Goal: Information Seeking & Learning: Learn about a topic

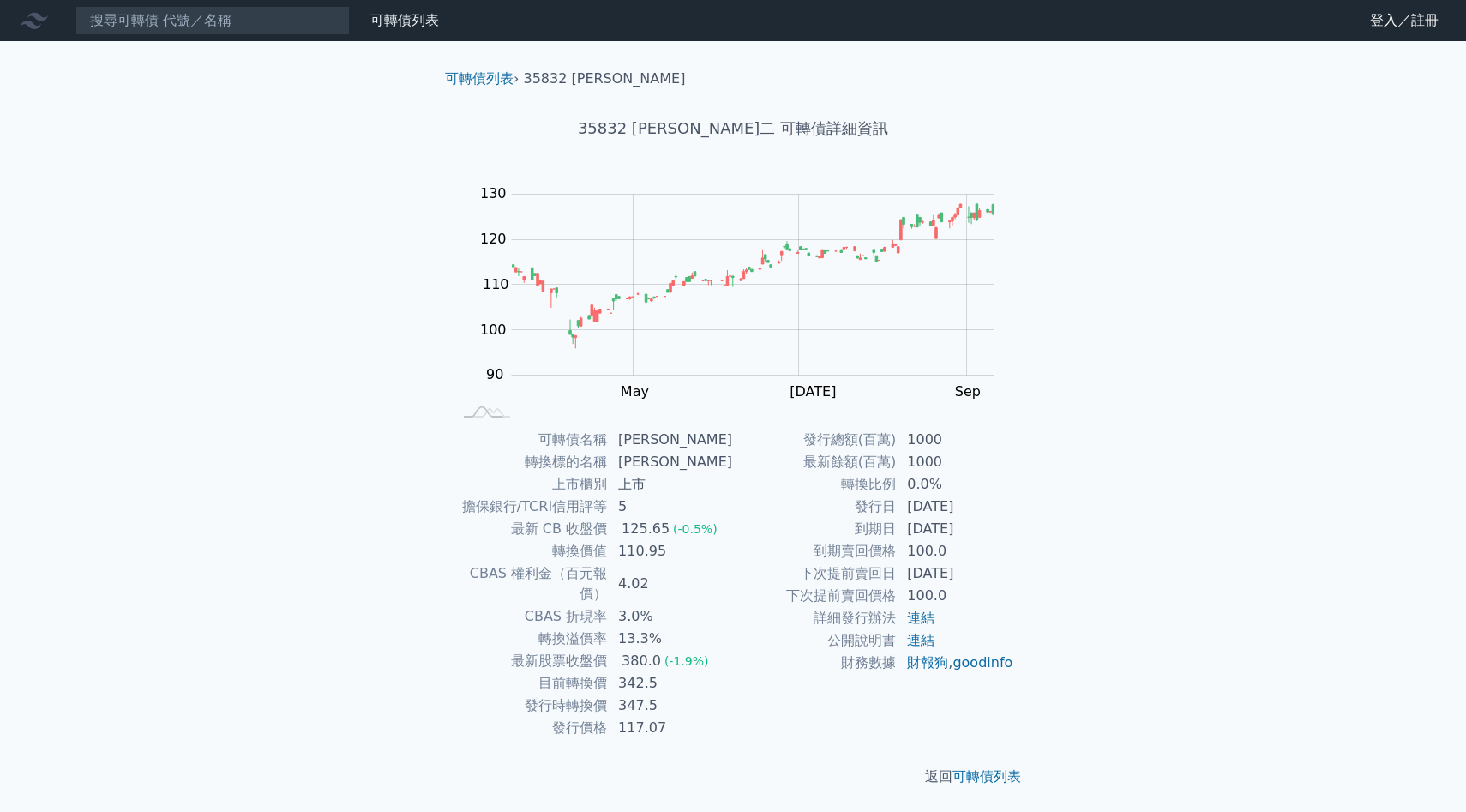
scroll to position [2440, 0]
click at [123, 35] on nav "可轉債列表 財務數據 可轉債列表 財務數據 登入／註冊 登入／註冊" at bounding box center [733, 20] width 1466 height 41
click at [138, 14] on input at bounding box center [212, 20] width 274 height 29
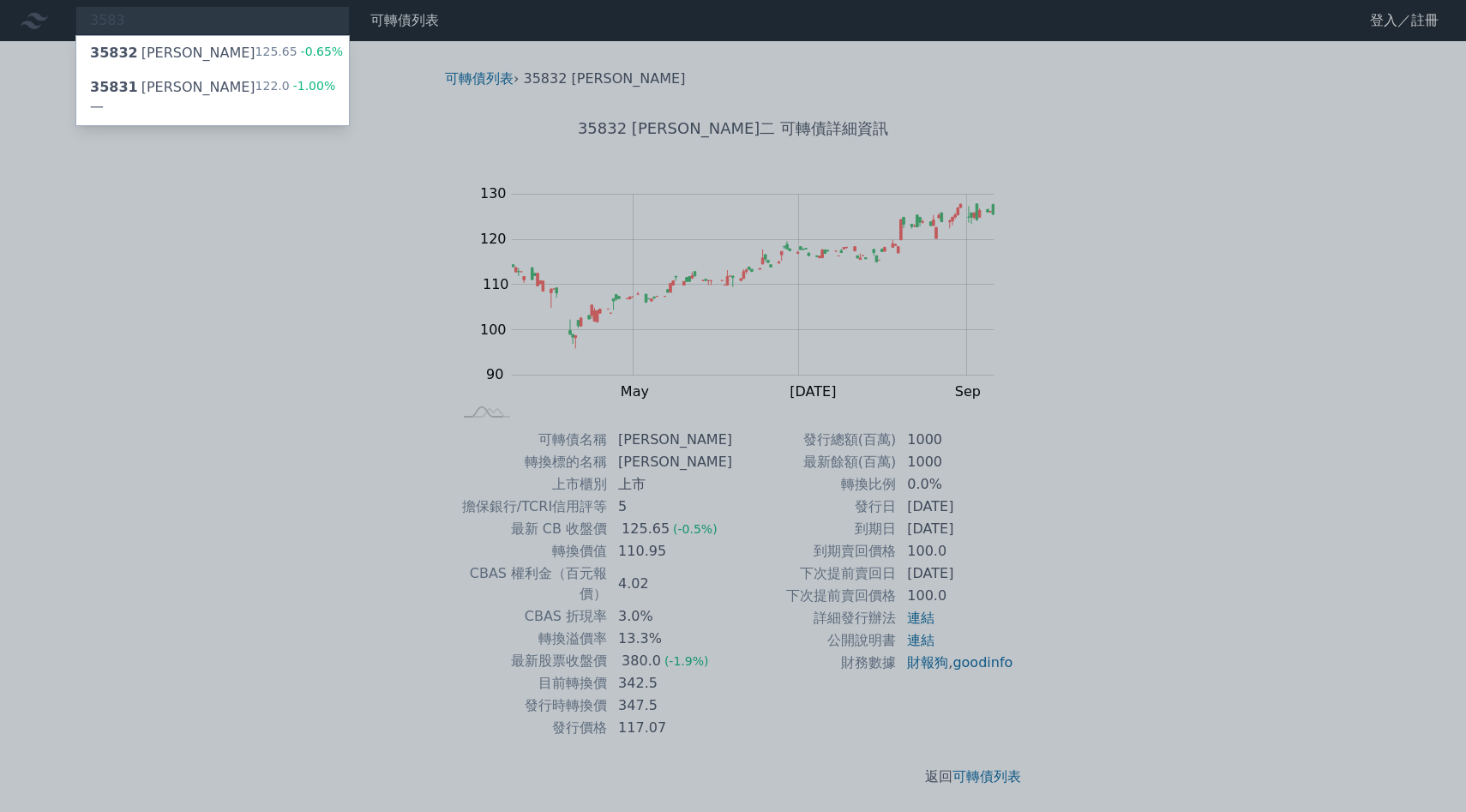
click at [283, 258] on div at bounding box center [733, 406] width 1466 height 812
click at [292, 20] on div "3583 35832 辛耘二 125.65 -0.65% 35831 辛耘一 122.0 -1.00%" at bounding box center [212, 20] width 274 height 29
click at [346, 209] on div at bounding box center [733, 406] width 1466 height 812
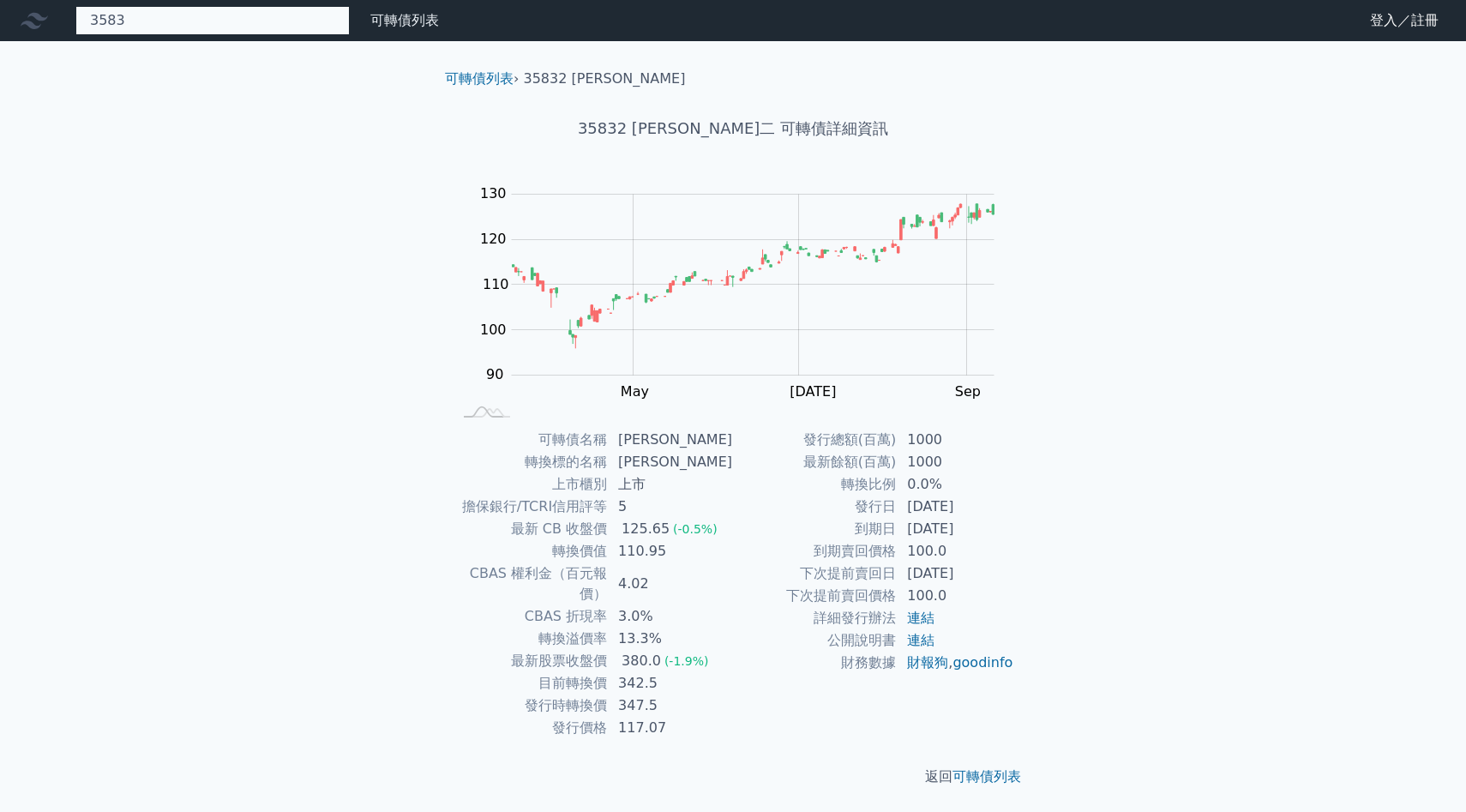
click at [295, 29] on div "3583 35832 辛耘二 125.65 -0.65% 35831 辛耘一 122.0 -1.00%" at bounding box center [212, 20] width 274 height 29
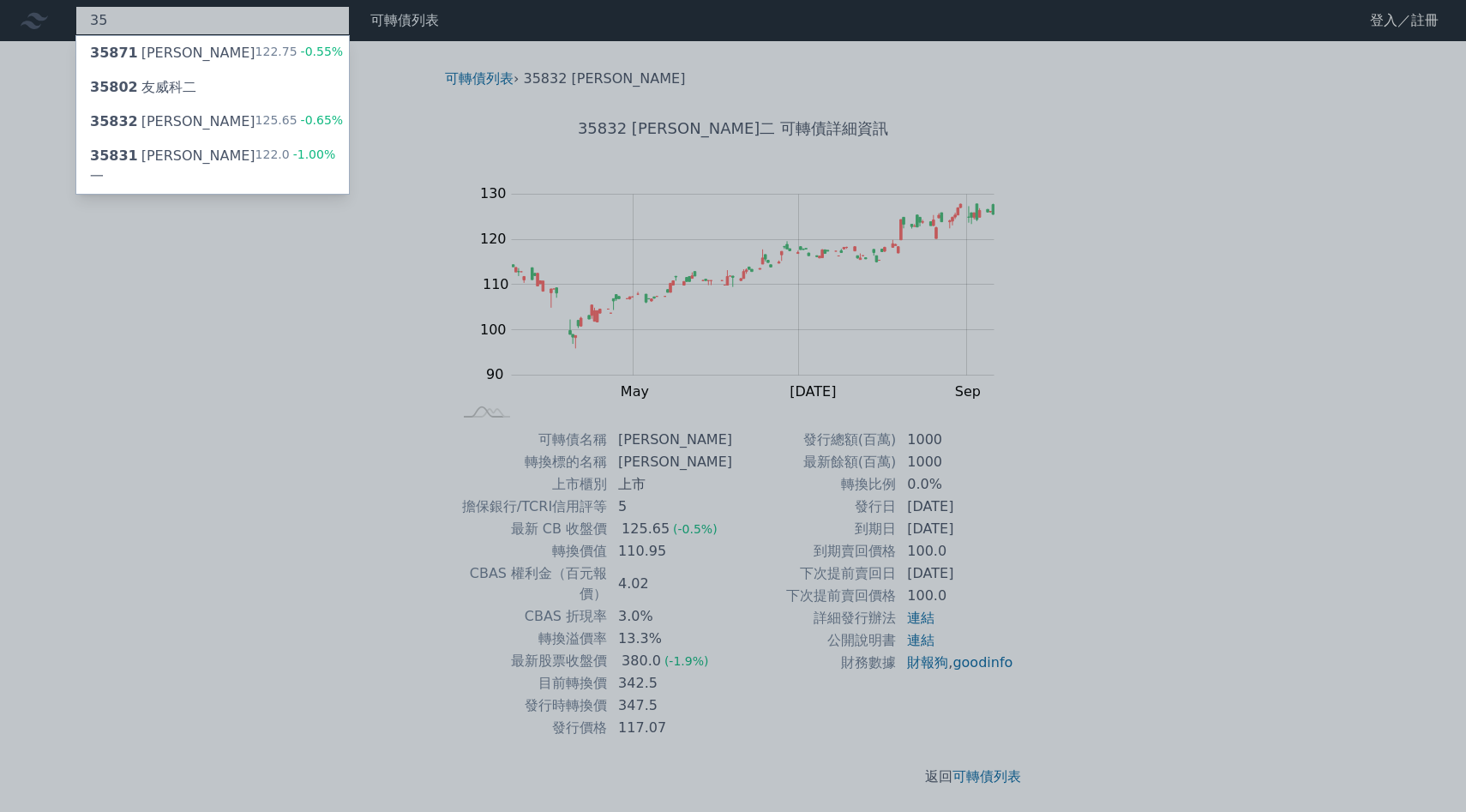
type input "3"
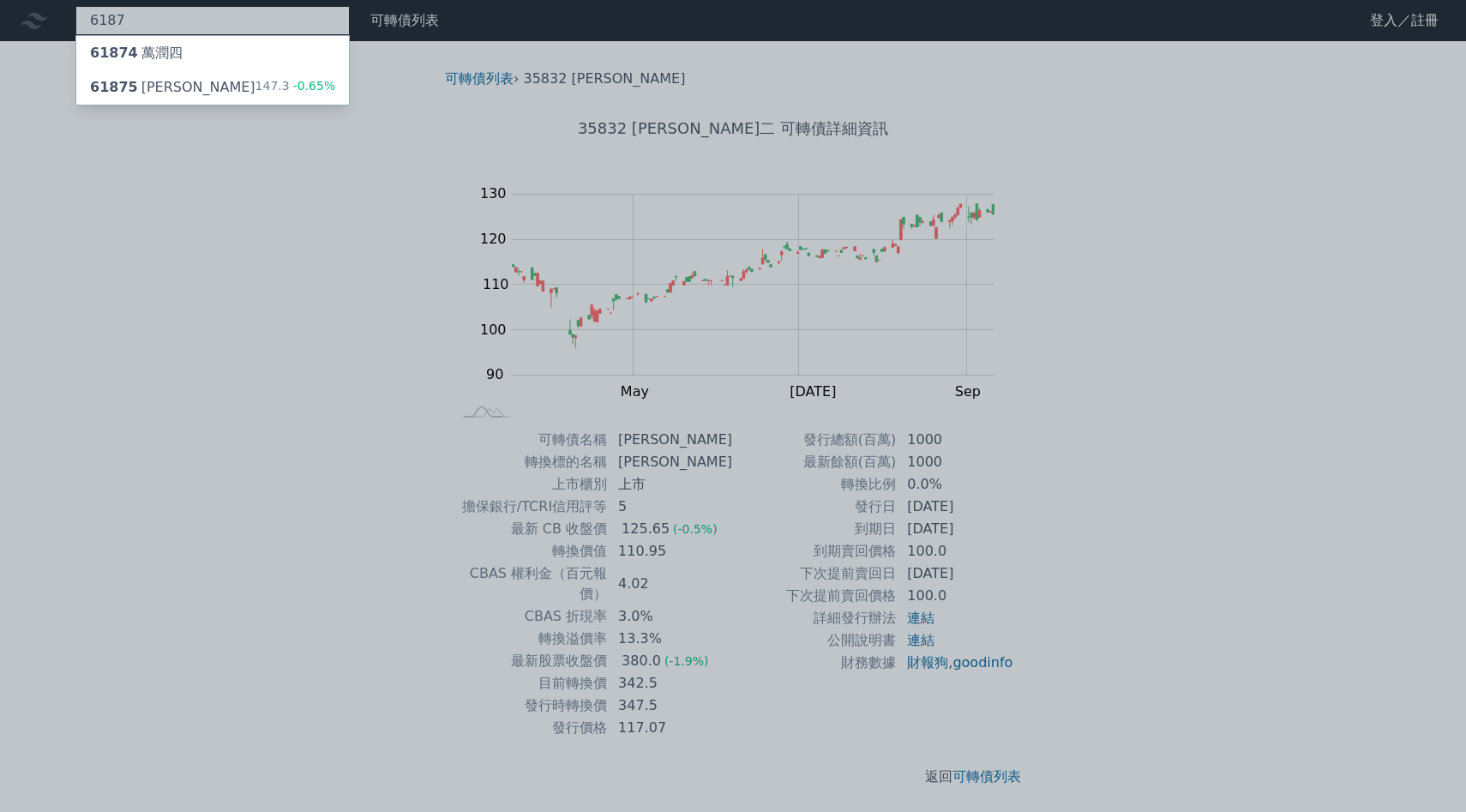
type input "6187"
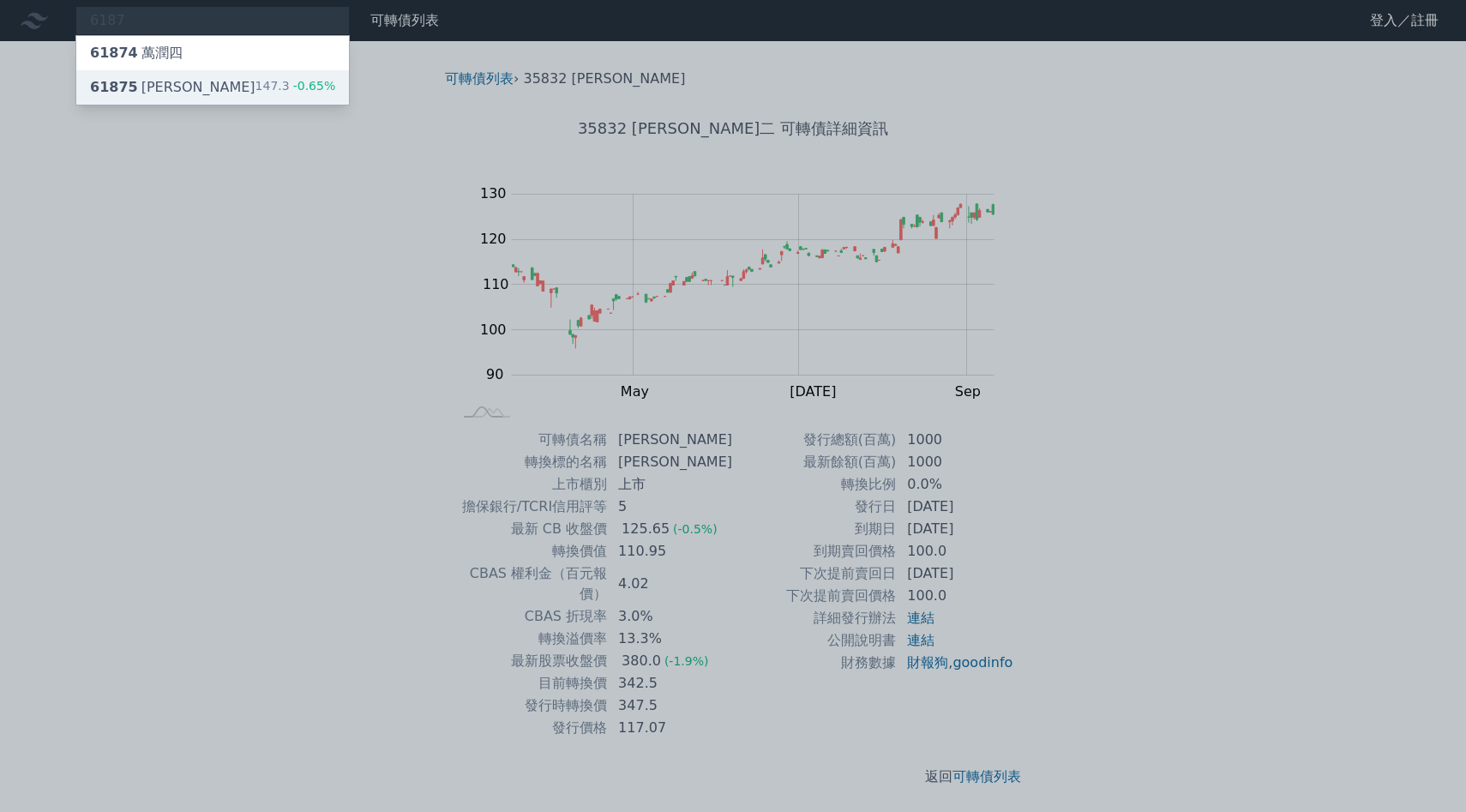
click at [295, 78] on div "147.3 -0.65%" at bounding box center [296, 87] width 80 height 20
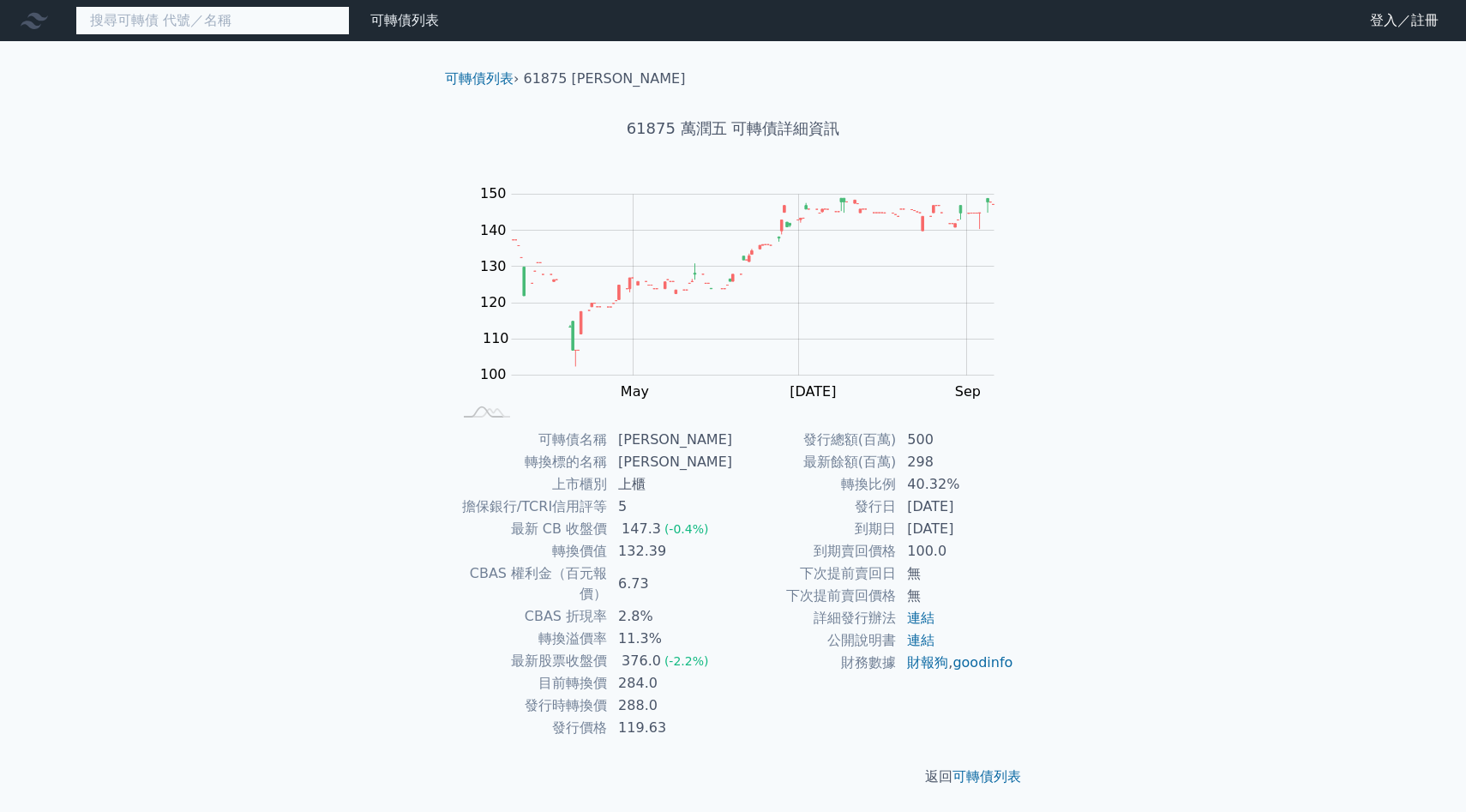
click at [256, 24] on input at bounding box center [212, 20] width 274 height 29
click at [252, 101] on div "可轉債列表 財務數據 可轉債列表 財務數據 登入／註冊 登入／註冊 可轉債列表 › 61875 萬潤五 61875 萬潤五 可轉債詳細資訊 Zoom Out …" at bounding box center [733, 407] width 1466 height 815
click at [252, 30] on input at bounding box center [212, 20] width 274 height 29
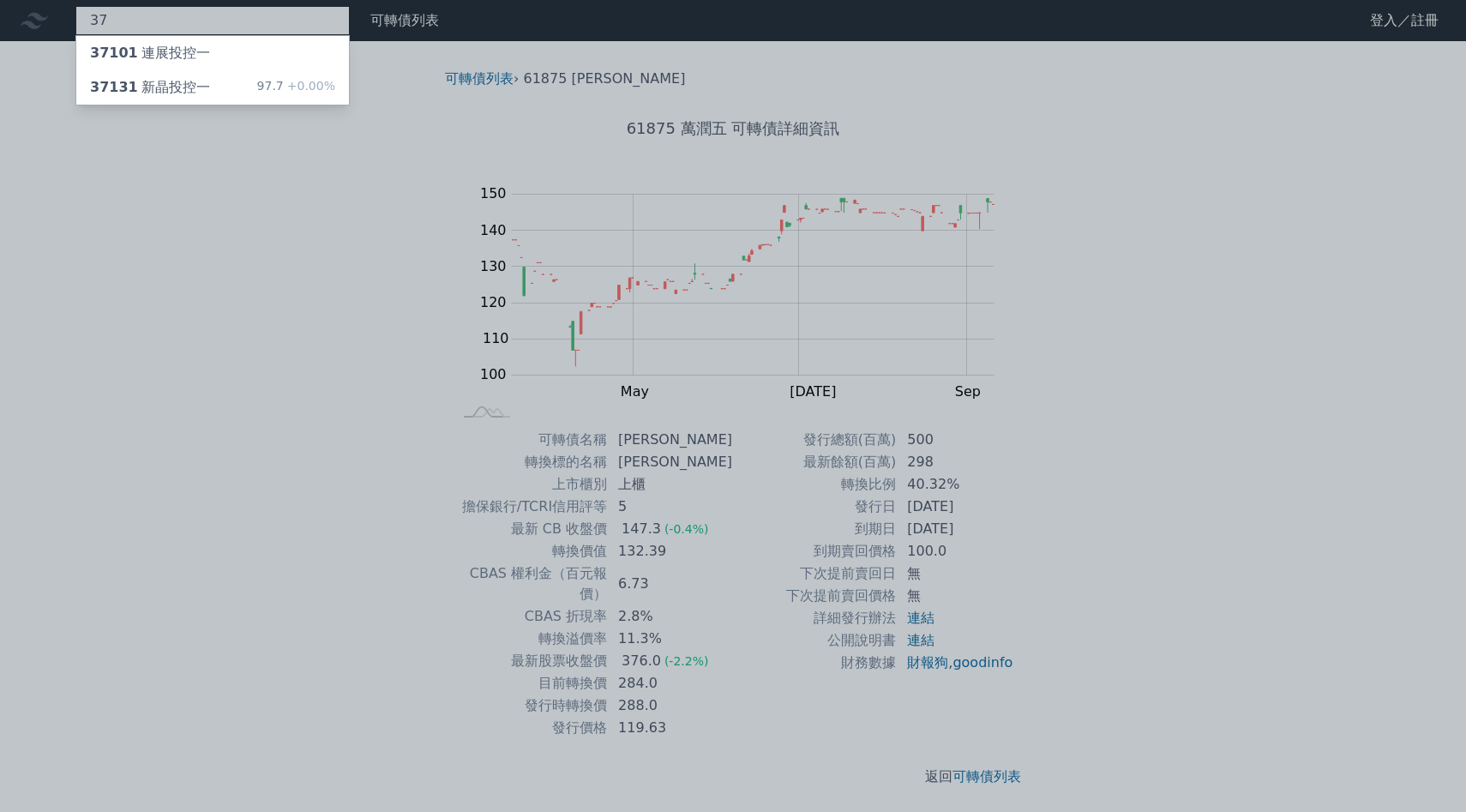
type input "3"
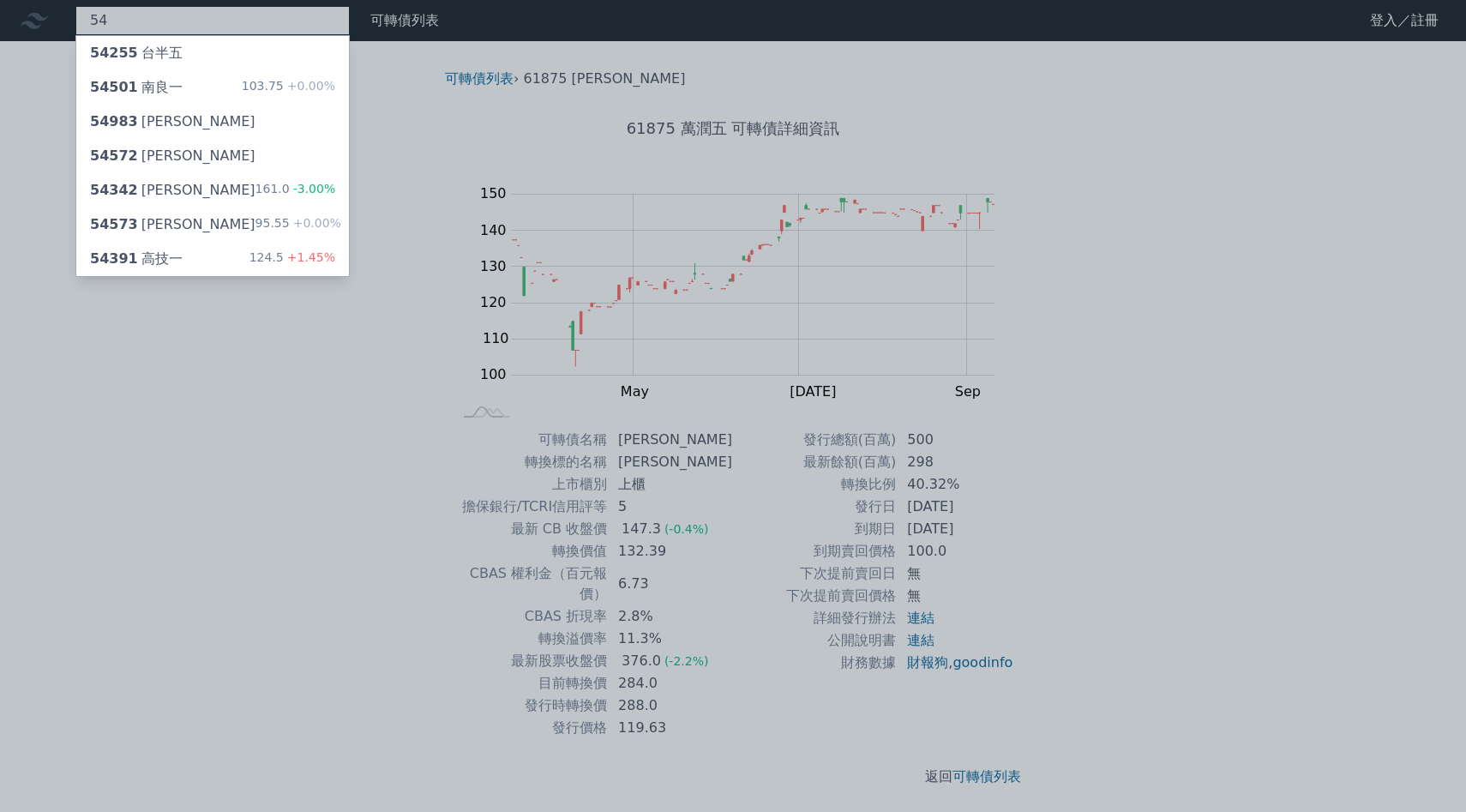
type input "5"
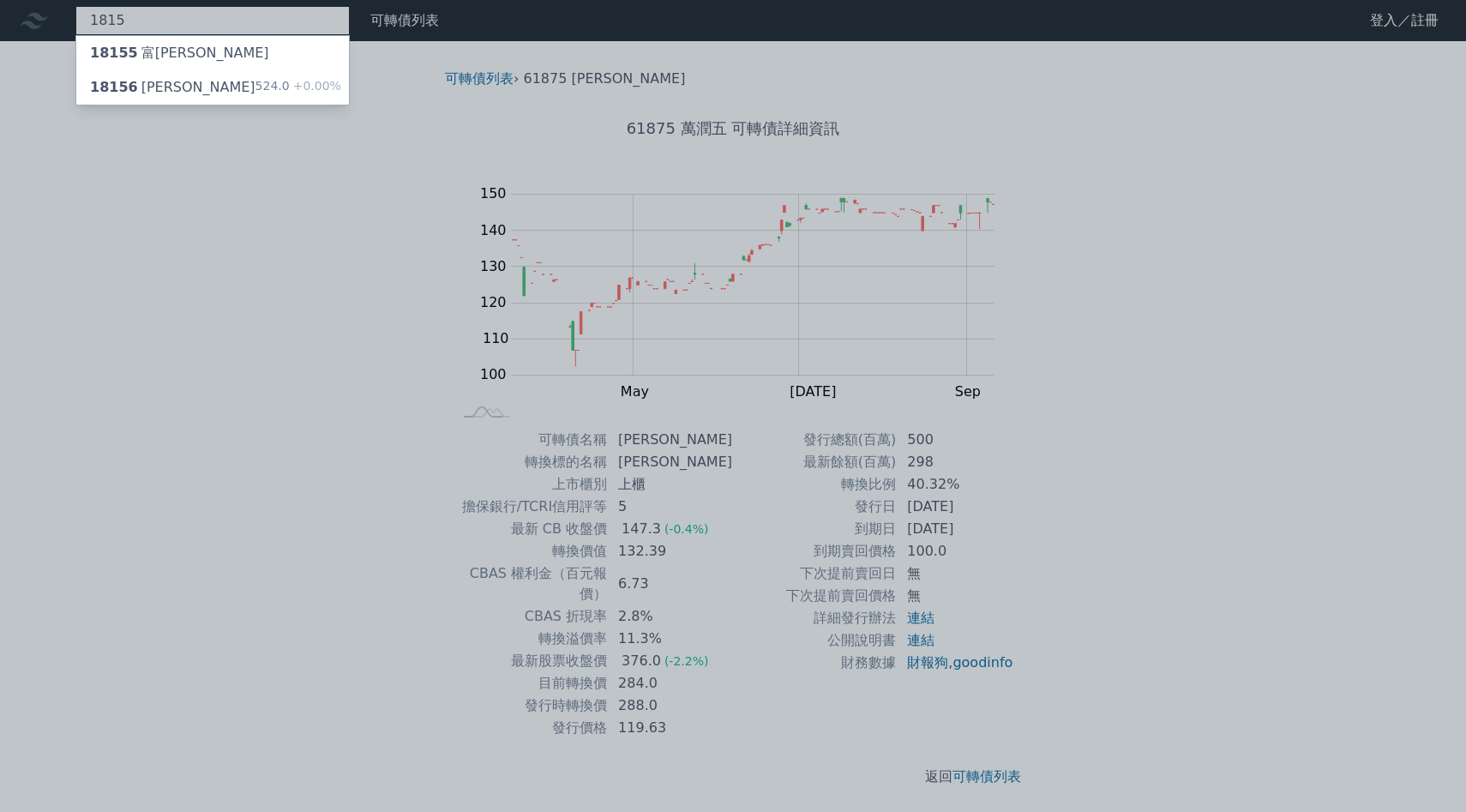
type input "1815"
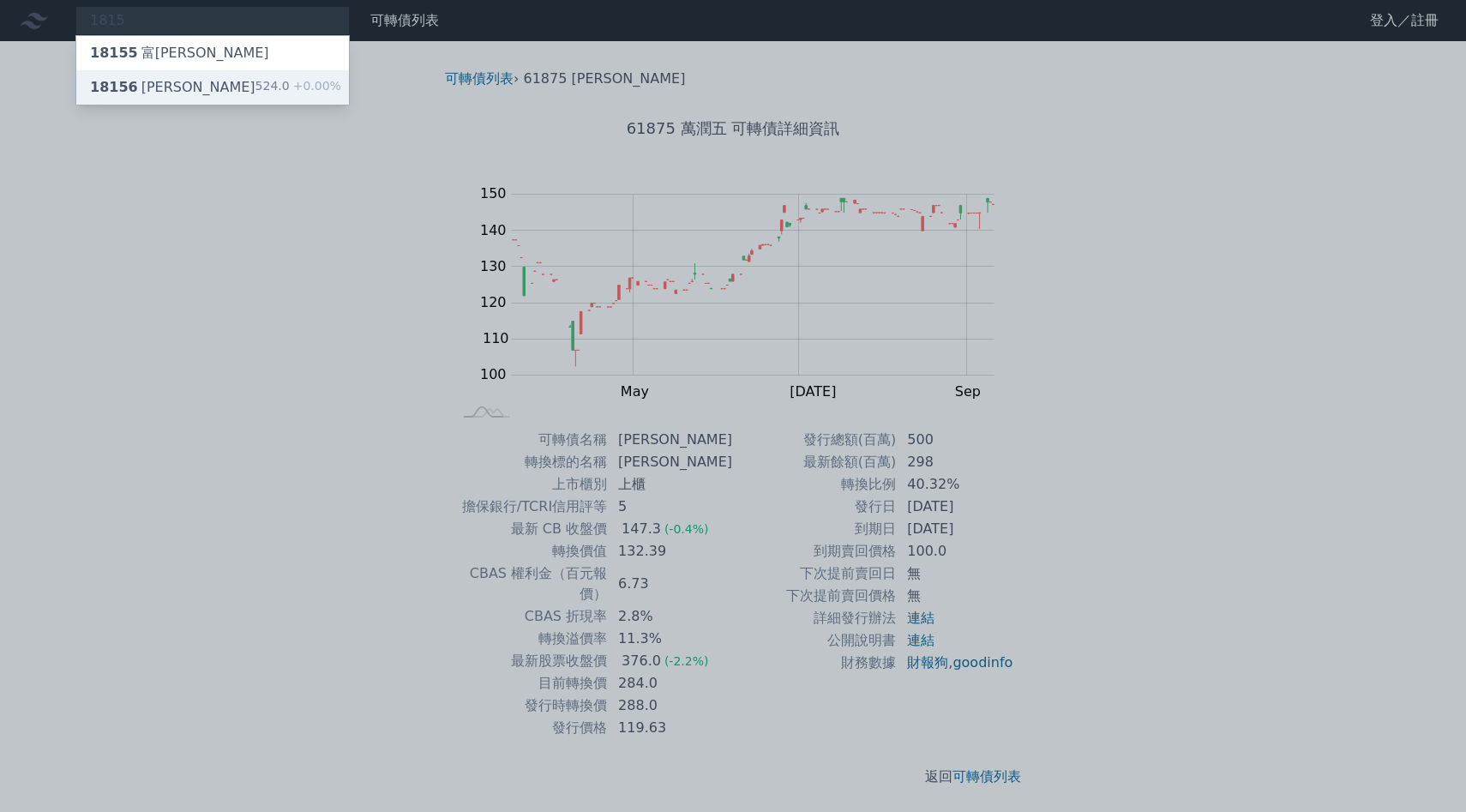
click at [287, 75] on div "18156 富喬六 524.0 +0.00%" at bounding box center [212, 87] width 272 height 34
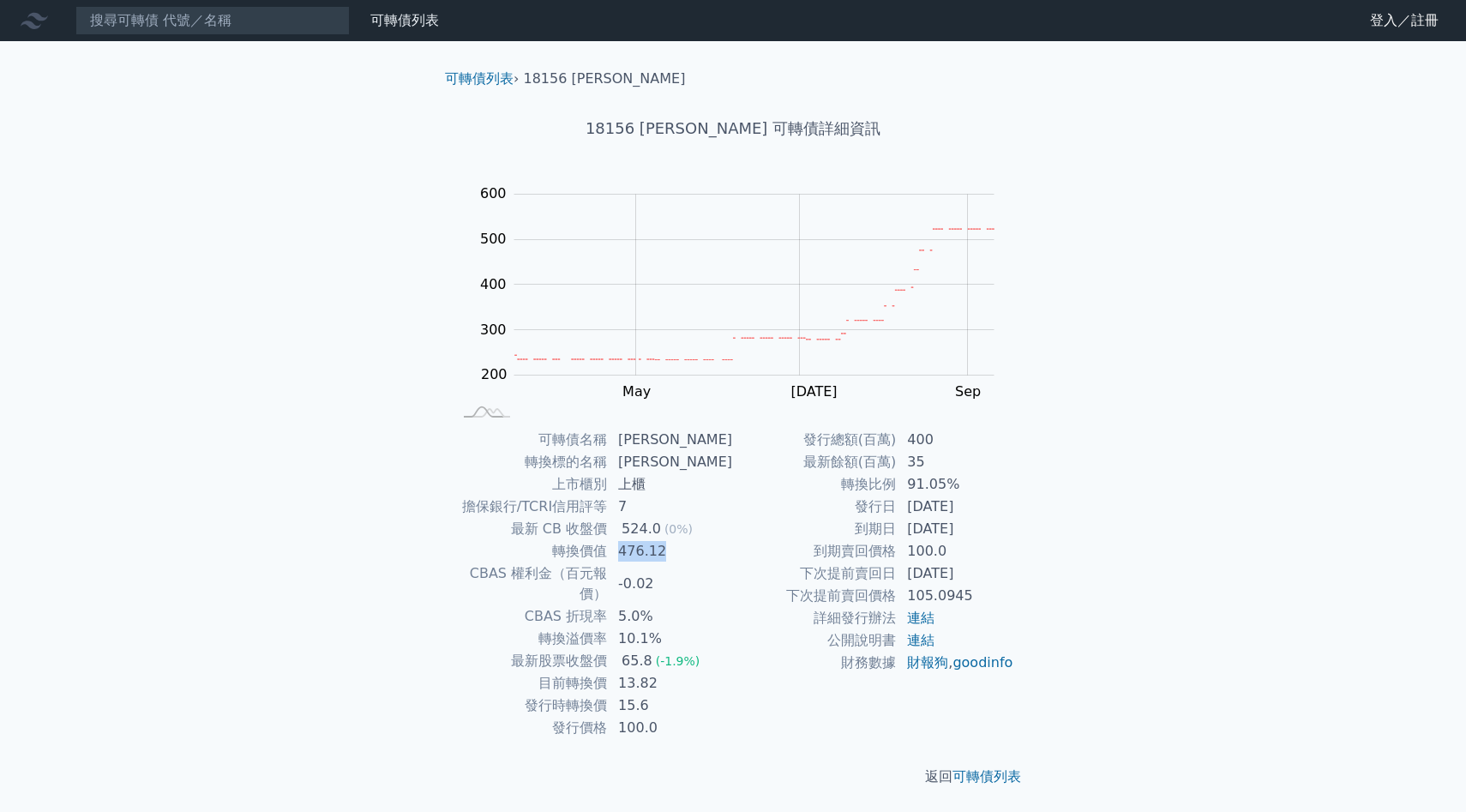
drag, startPoint x: 629, startPoint y: 547, endPoint x: 675, endPoint y: 545, distance: 46.0
type textarea "476.12"
click at [675, 545] on td "476.12" at bounding box center [670, 551] width 125 height 22
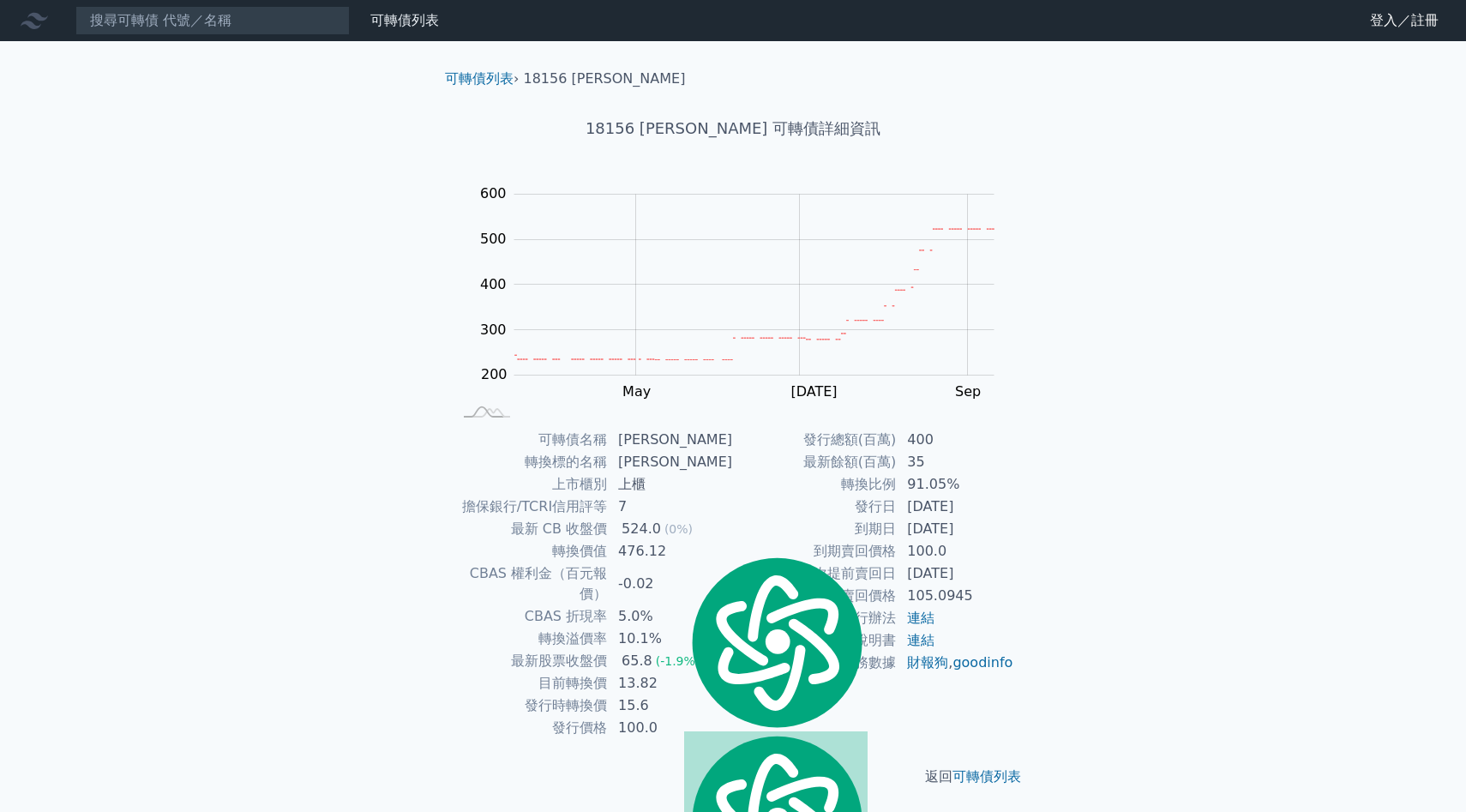
click at [672, 606] on td "5.0%" at bounding box center [670, 616] width 125 height 22
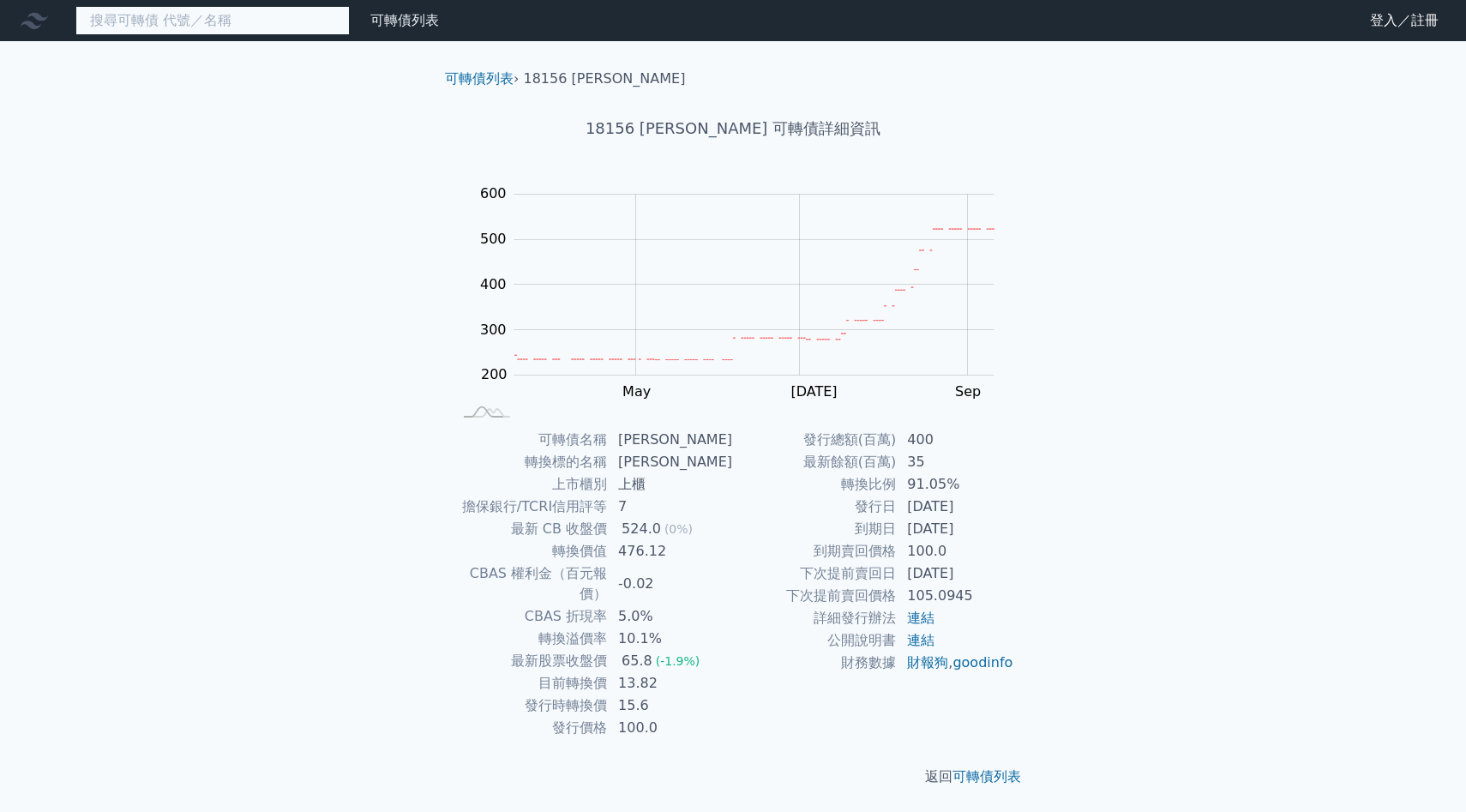
click at [236, 24] on input at bounding box center [212, 20] width 274 height 29
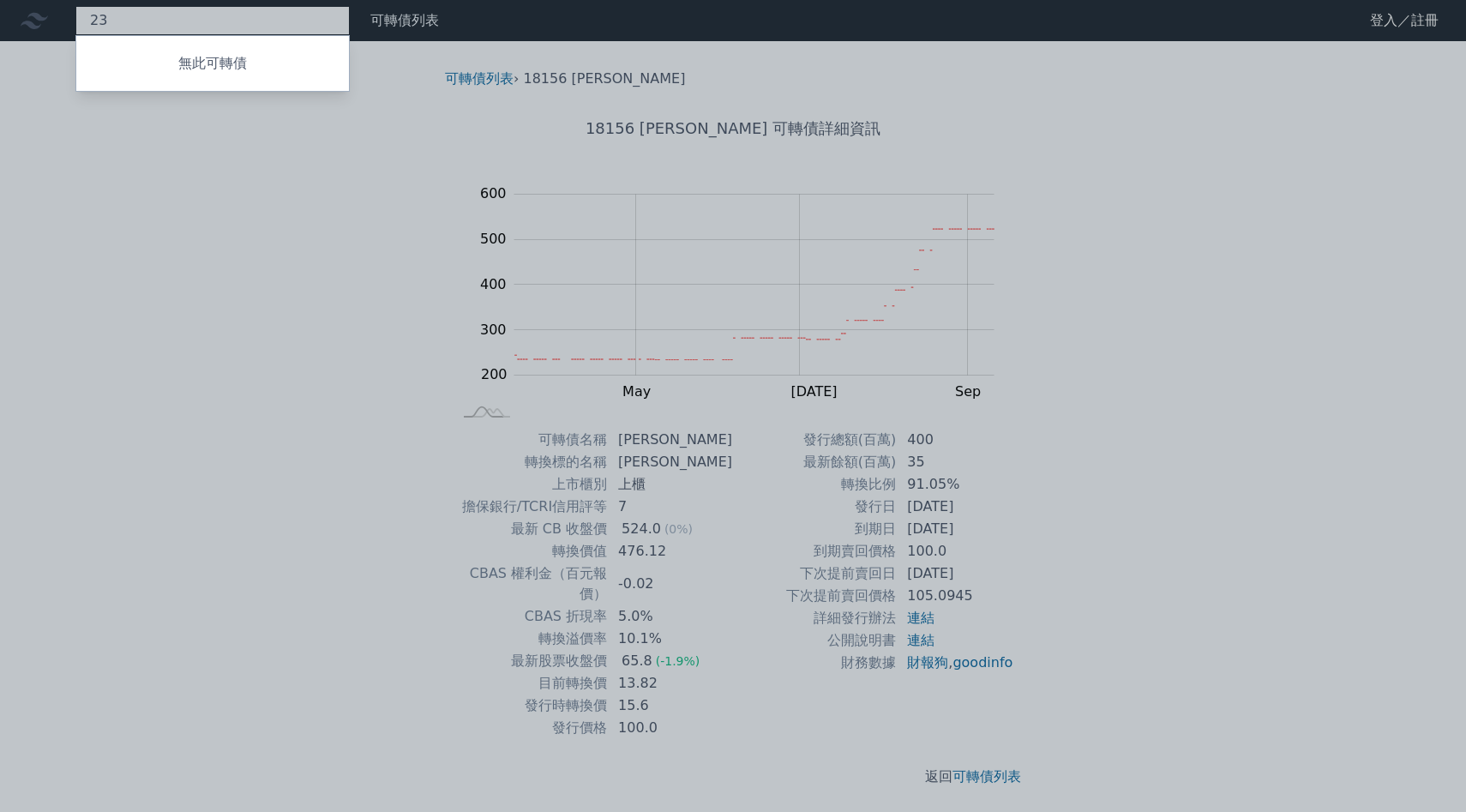
type input "2"
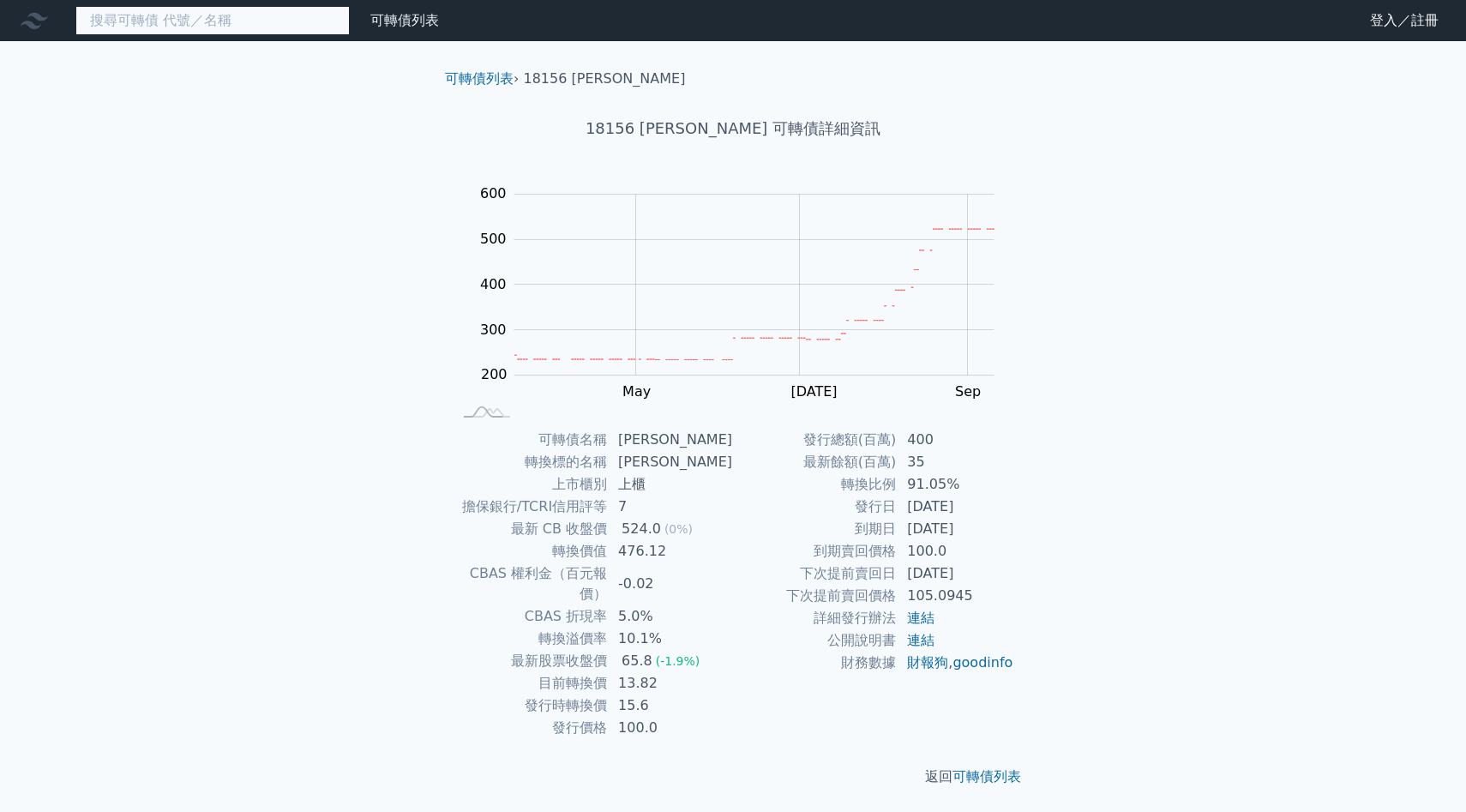
type input "2"
